Goal: Information Seeking & Learning: Find specific fact

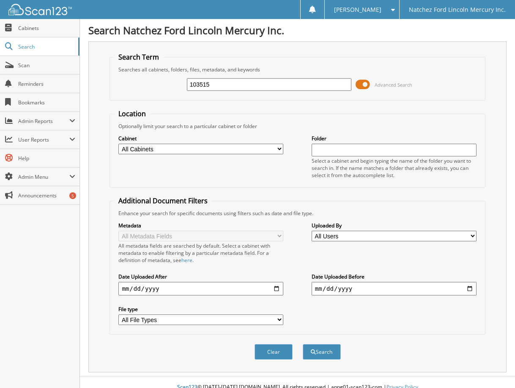
type input "103515"
click at [303, 344] on button "Search" at bounding box center [322, 352] width 38 height 16
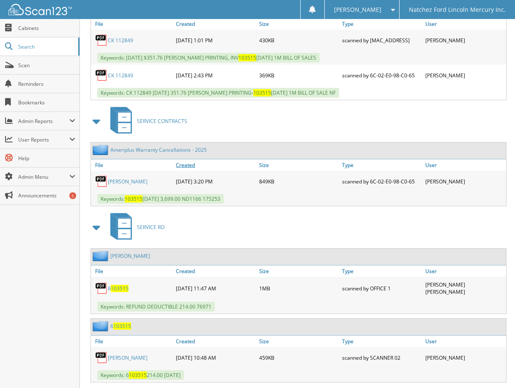
scroll to position [550, 0]
click at [137, 181] on link "[PERSON_NAME]" at bounding box center [128, 181] width 40 height 7
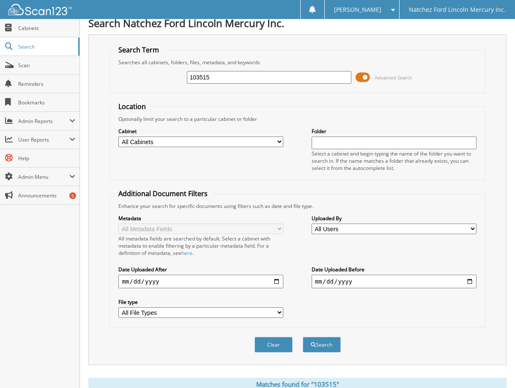
scroll to position [0, 0]
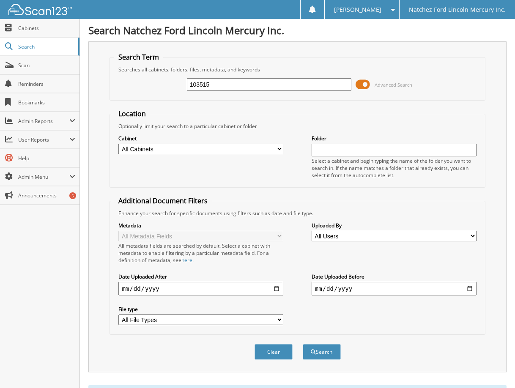
drag, startPoint x: 224, startPoint y: 82, endPoint x: 103, endPoint y: 82, distance: 121.0
click at [103, 82] on div "Search Term Searches all cabinets, folders, files, metadata, and keywords 10351…" at bounding box center [297, 206] width 418 height 331
type input "g5870"
click at [303, 344] on button "Search" at bounding box center [322, 352] width 38 height 16
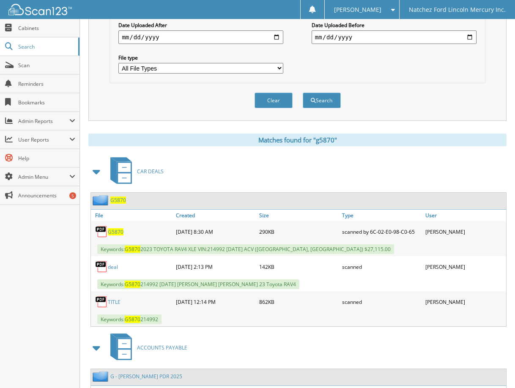
scroll to position [254, 0]
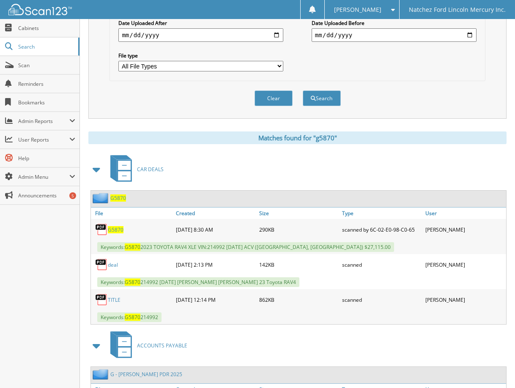
click at [116, 232] on span "G5870" at bounding box center [116, 229] width 16 height 7
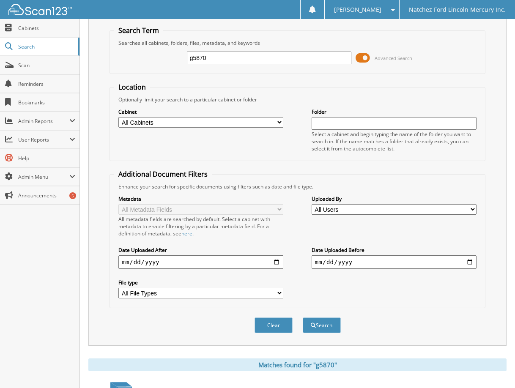
scroll to position [0, 0]
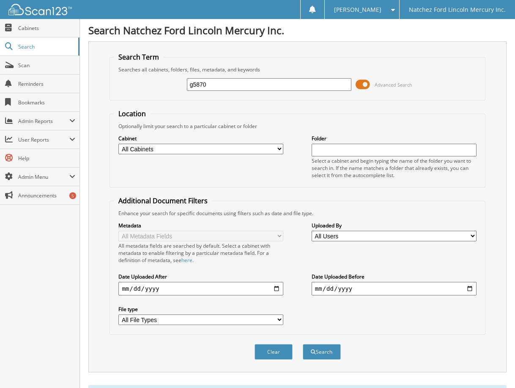
drag, startPoint x: 220, startPoint y: 80, endPoint x: 172, endPoint y: 77, distance: 47.9
click at [171, 88] on div "g5870 Advanced Search" at bounding box center [297, 84] width 366 height 23
type input "fl1013b"
click at [303, 344] on button "Search" at bounding box center [322, 352] width 38 height 16
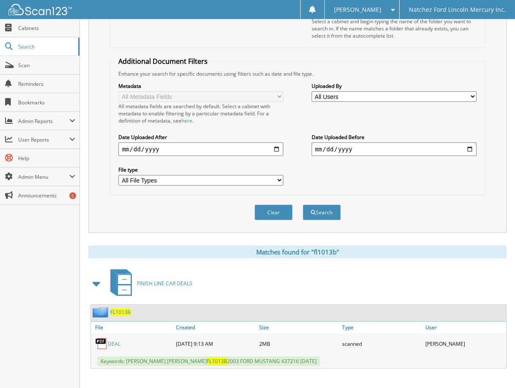
scroll to position [146, 0]
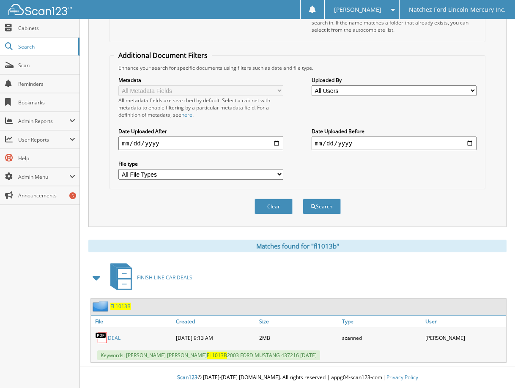
click at [121, 305] on span "FL1013B" at bounding box center [120, 306] width 20 height 7
